Goal: Information Seeking & Learning: Learn about a topic

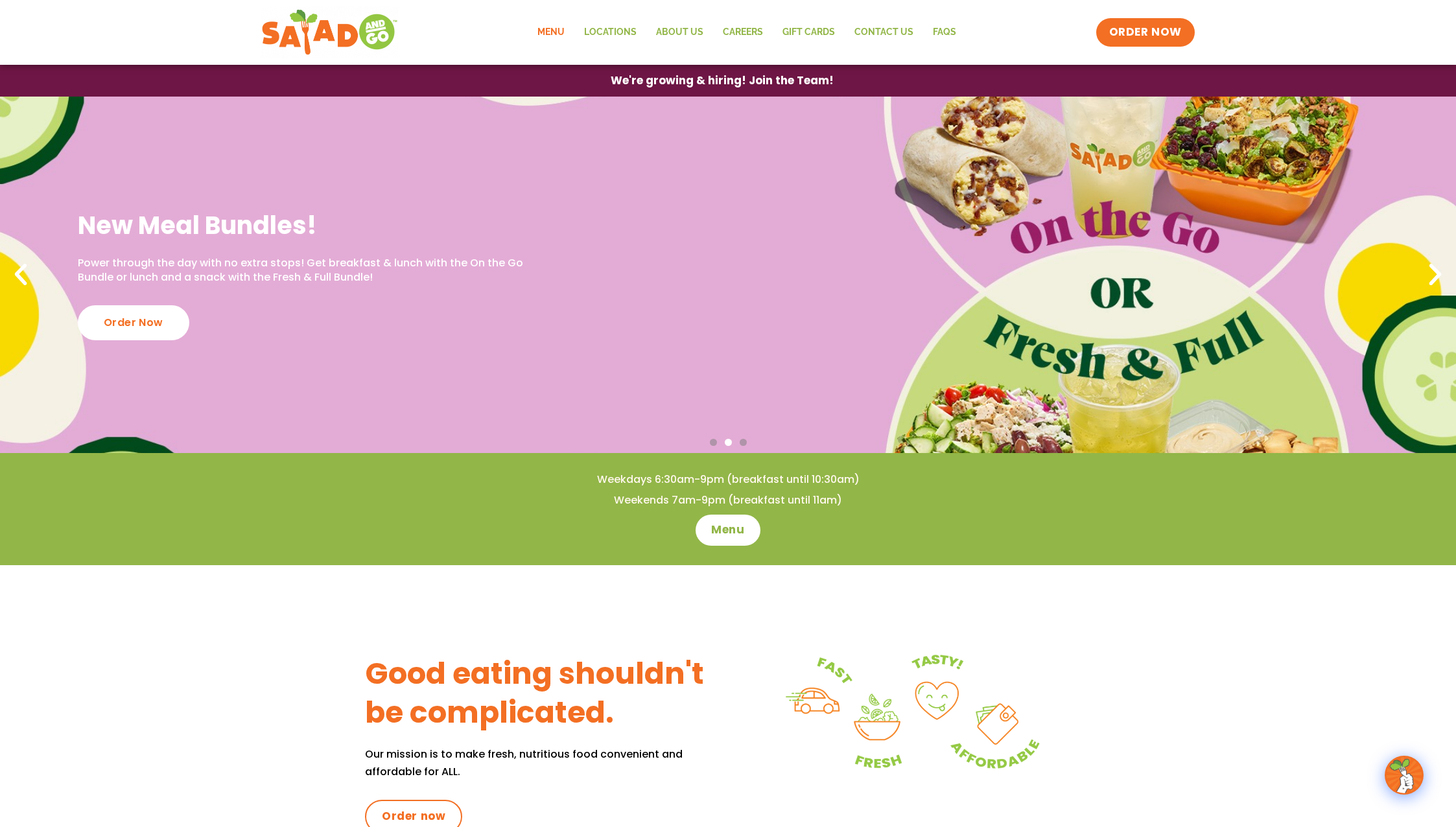
click at [551, 27] on link "Menu" at bounding box center [550, 32] width 47 height 29
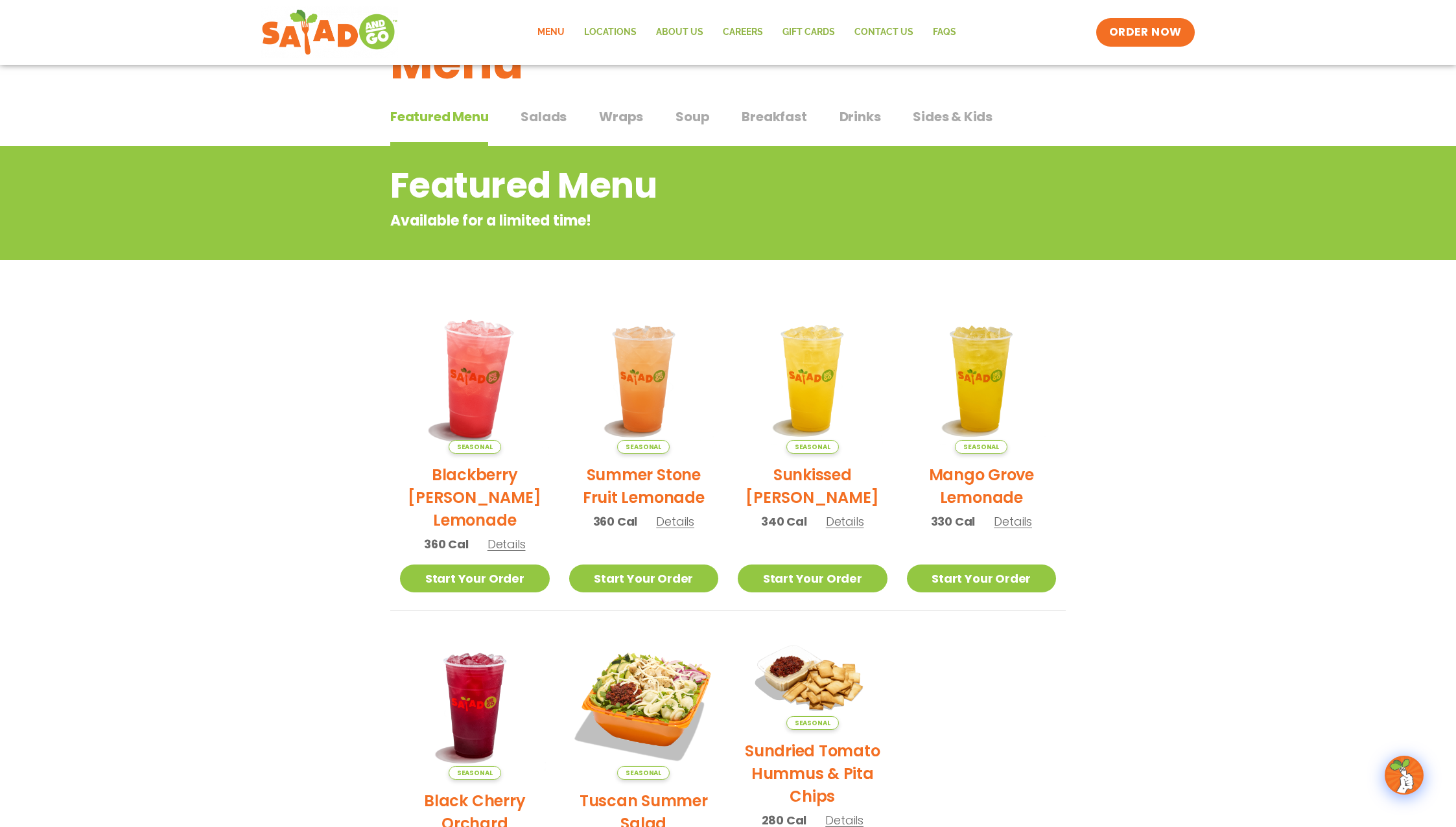
scroll to position [75, 0]
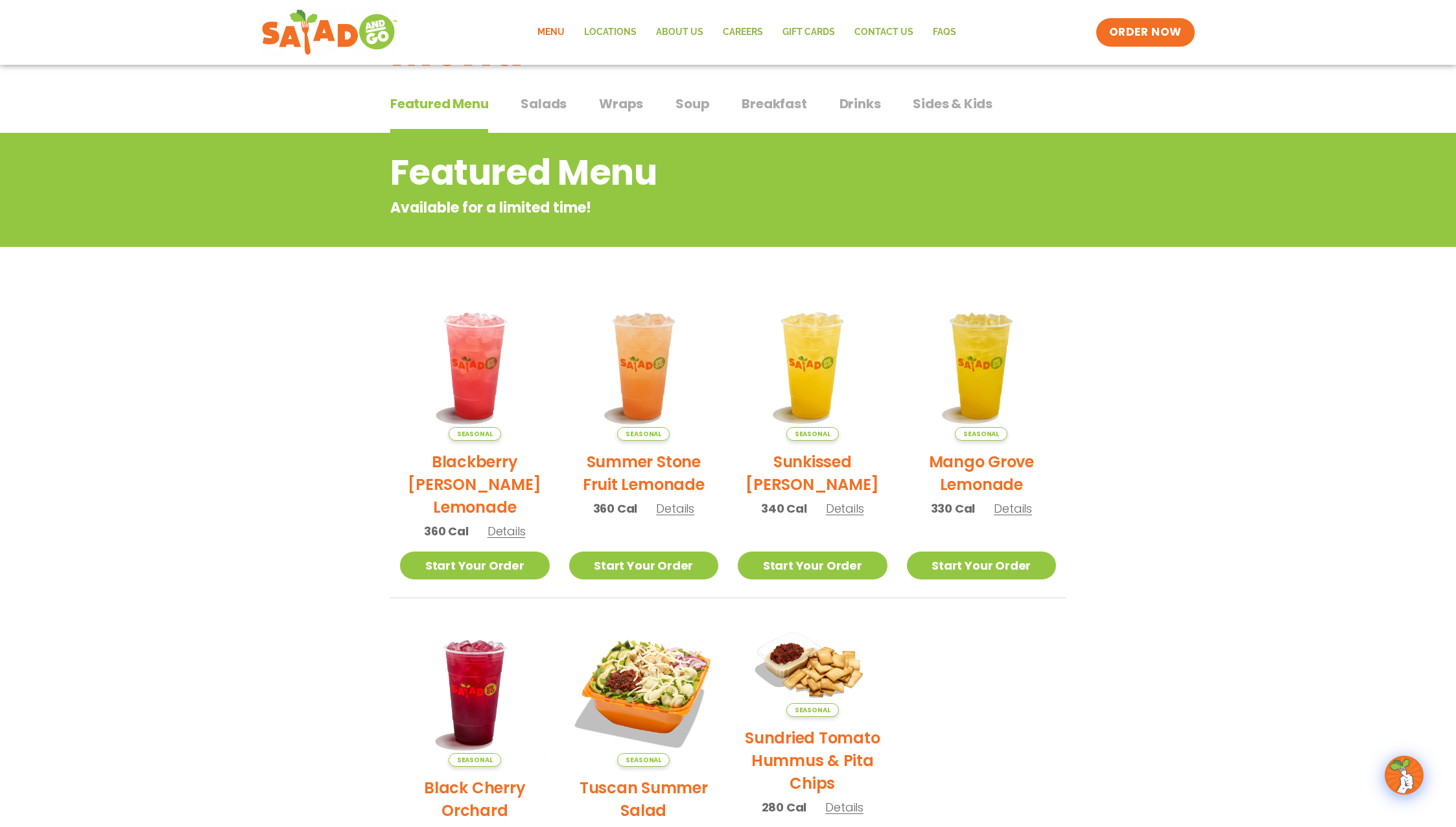
click at [547, 94] on span "Salads" at bounding box center [544, 104] width 46 height 20
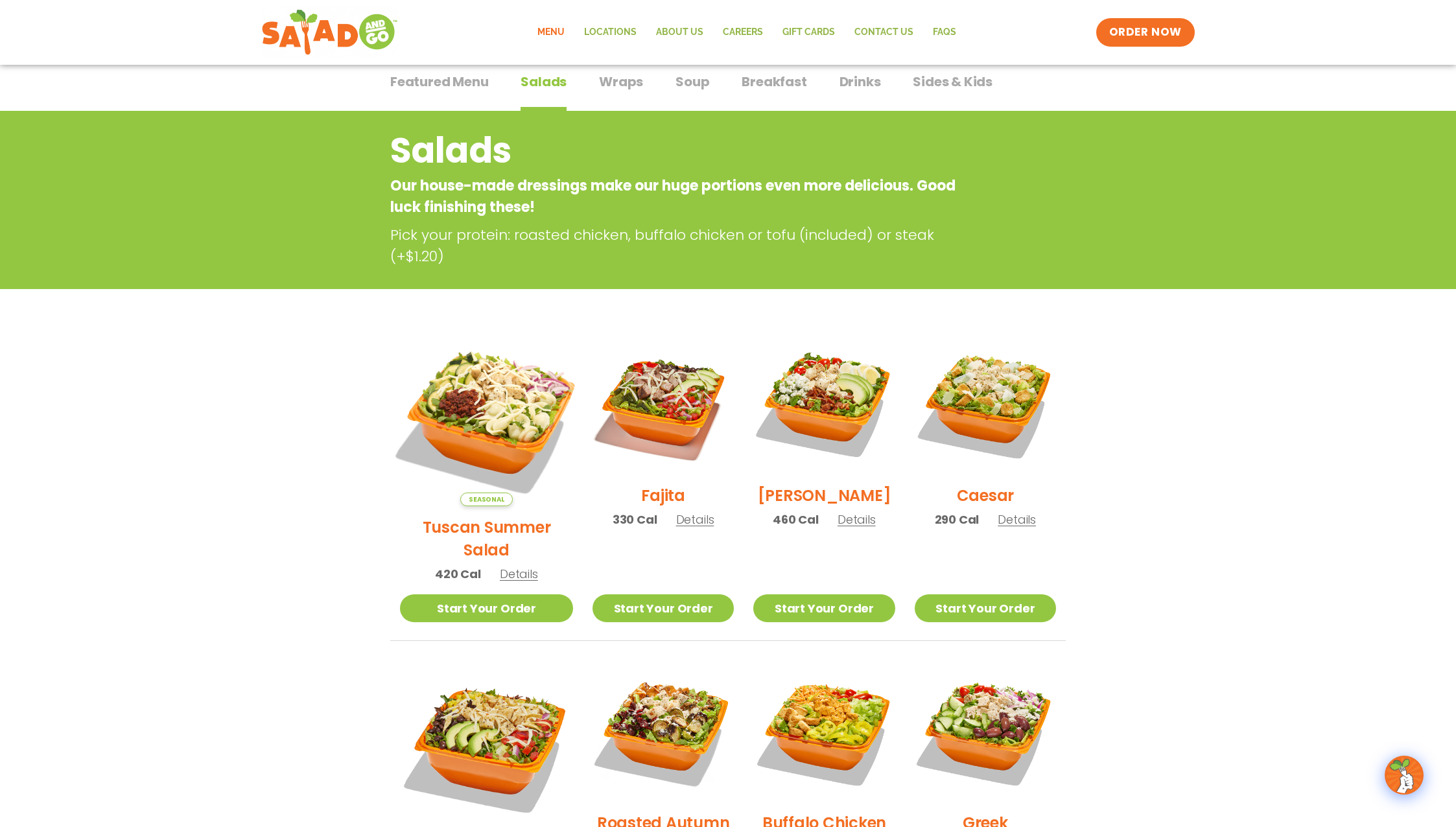
scroll to position [98, 0]
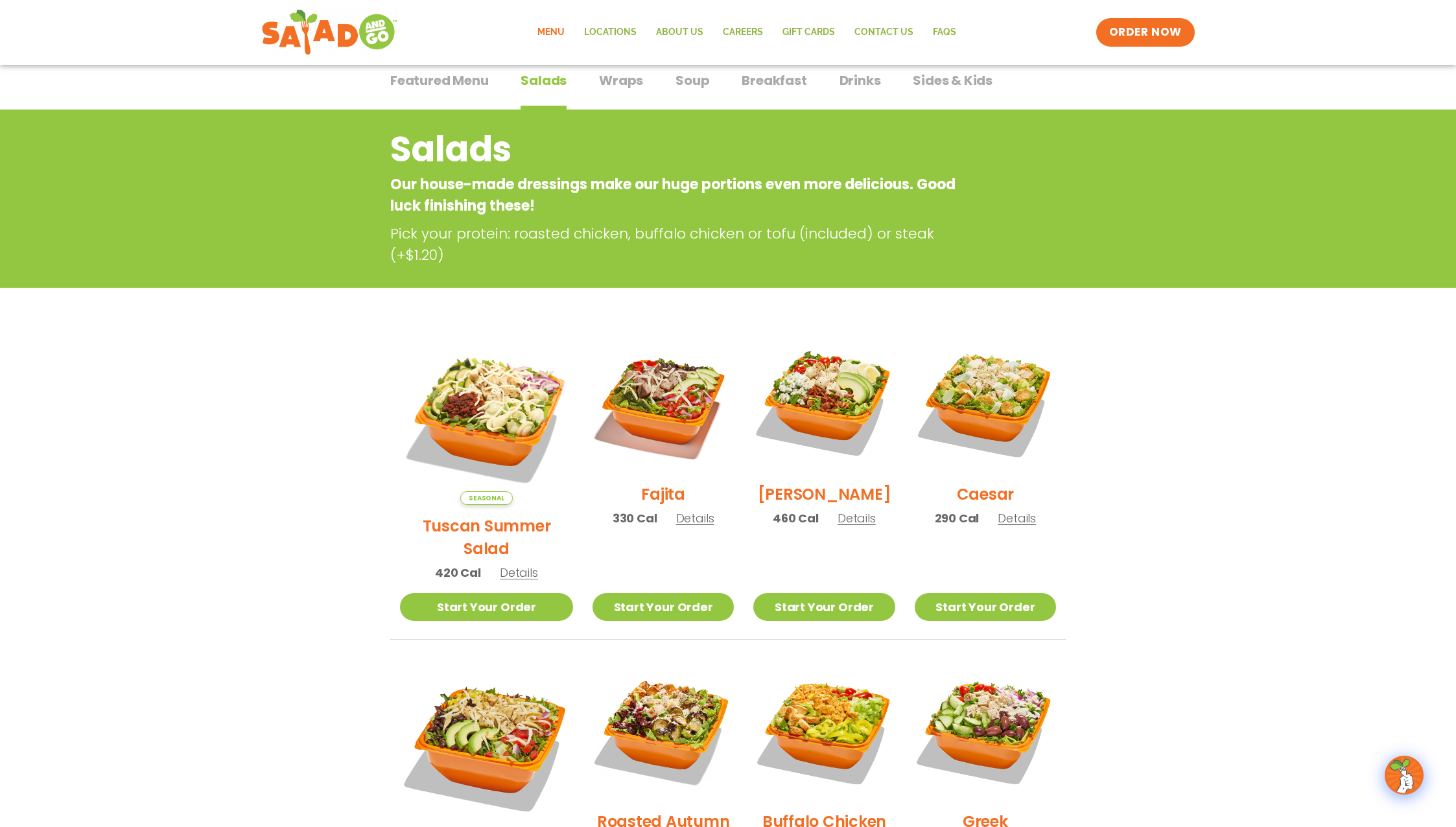
click at [512, 564] on span "Details" at bounding box center [518, 572] width 38 height 16
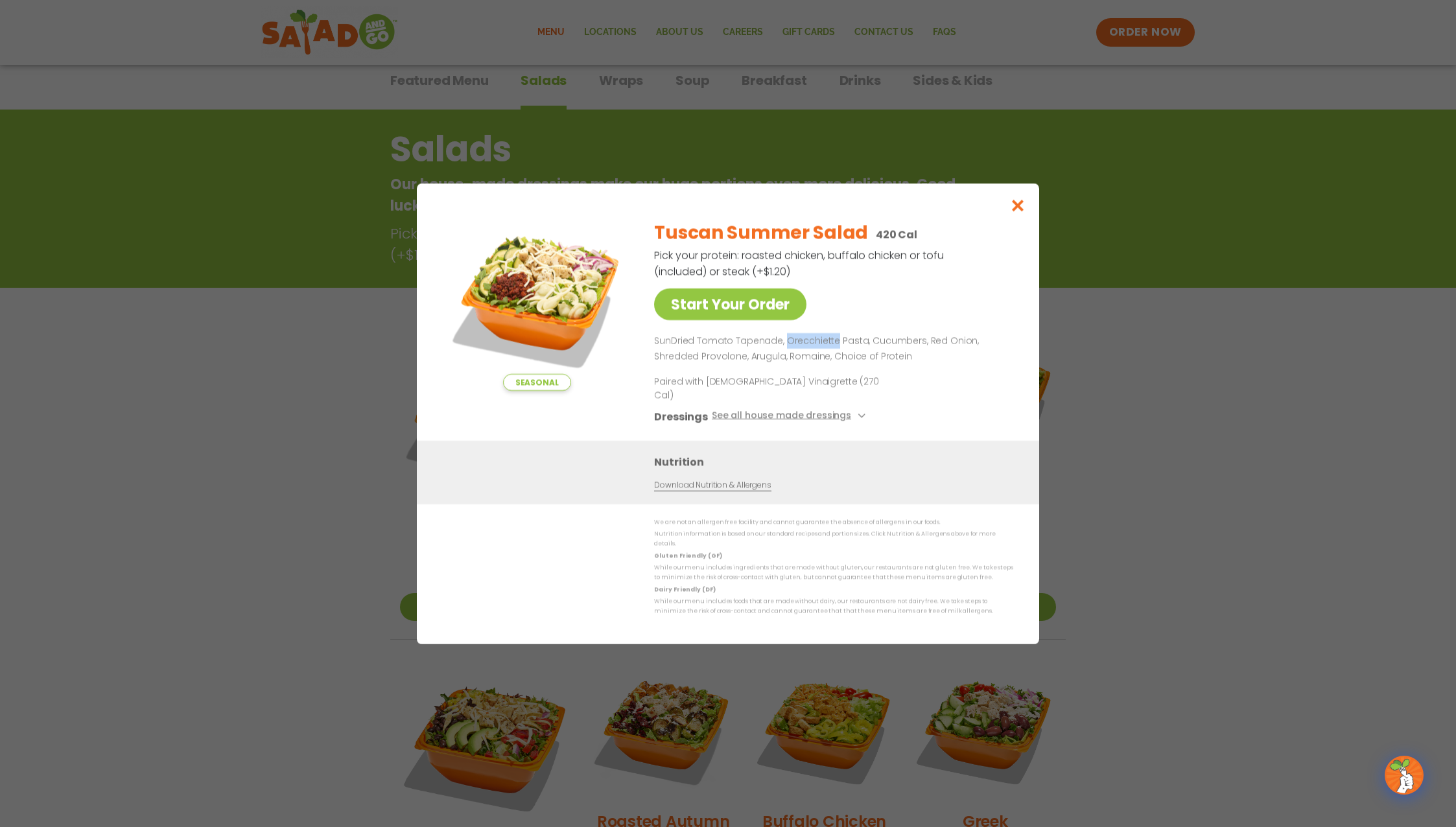
drag, startPoint x: 834, startPoint y: 355, endPoint x: 784, endPoint y: 355, distance: 50.0
click at [784, 355] on p "SunDried Tomato Tapenade, Orecchiette Pasta, Cucumbers, Red Onion, Shredded Pro…" at bounding box center [831, 349] width 354 height 31
copy p "Orecchiette"
